Goal: Information Seeking & Learning: Learn about a topic

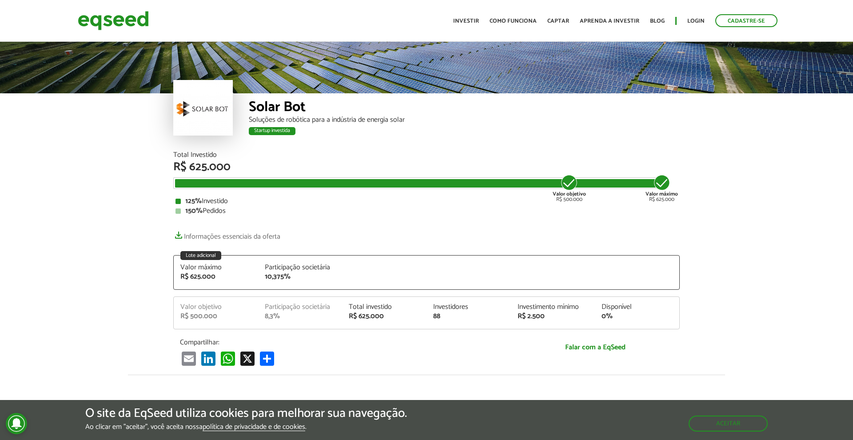
click at [464, 26] on ul "Início Investir Como funciona Captar Aprenda a investir Blog Login Cadastre-se" at bounding box center [615, 20] width 333 height 13
click at [471, 23] on link "Investir" at bounding box center [466, 21] width 26 height 6
drag, startPoint x: 258, startPoint y: 117, endPoint x: 361, endPoint y: 125, distance: 103.3
click at [361, 123] on div "Soluções de robótica para a indústria de energia solar" at bounding box center [464, 119] width 431 height 7
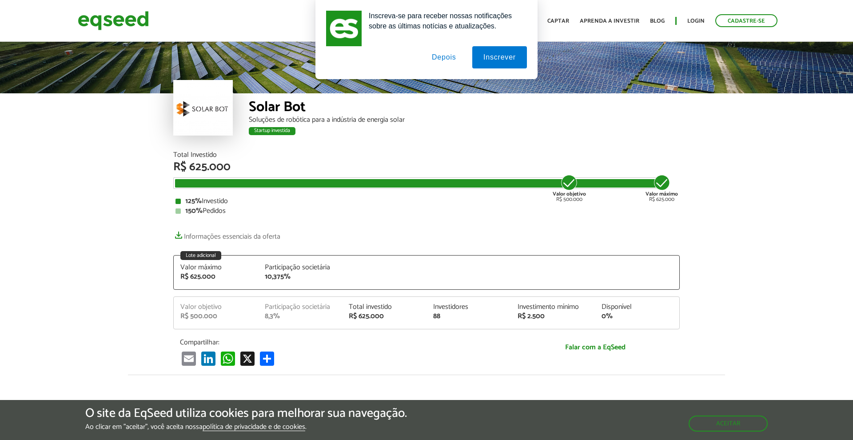
click at [413, 126] on div "Solar Bot Soluções de robótica para a indústria de energia solar Startup invest…" at bounding box center [464, 122] width 431 height 58
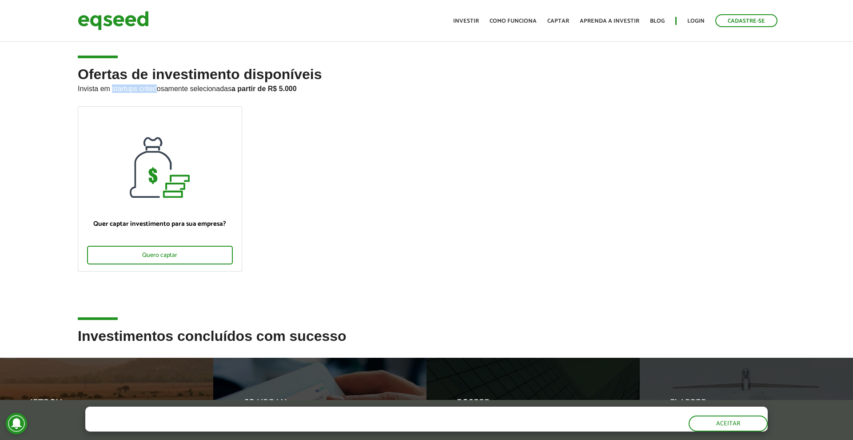
drag, startPoint x: 131, startPoint y: 88, endPoint x: 161, endPoint y: 90, distance: 29.4
click at [160, 90] on p "Invista em startups criteriosamente selecionadas a partir de R$ 5.000" at bounding box center [426, 87] width 697 height 11
drag, startPoint x: 177, startPoint y: 87, endPoint x: 248, endPoint y: 93, distance: 71.3
click at [248, 93] on h2 "Ofertas de investimento disponíveis Invista em startups criteriosamente selecio…" at bounding box center [426, 87] width 697 height 40
click at [528, 18] on link "Como funciona" at bounding box center [512, 21] width 47 height 6
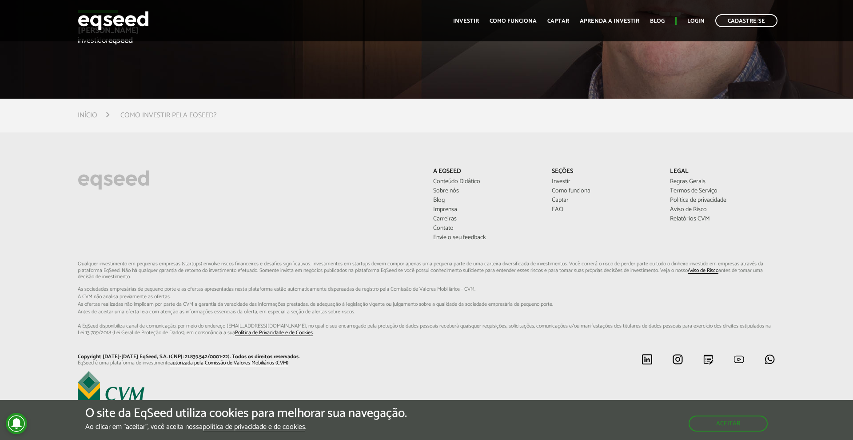
scroll to position [2417, 0]
